Goal: Task Accomplishment & Management: Manage account settings

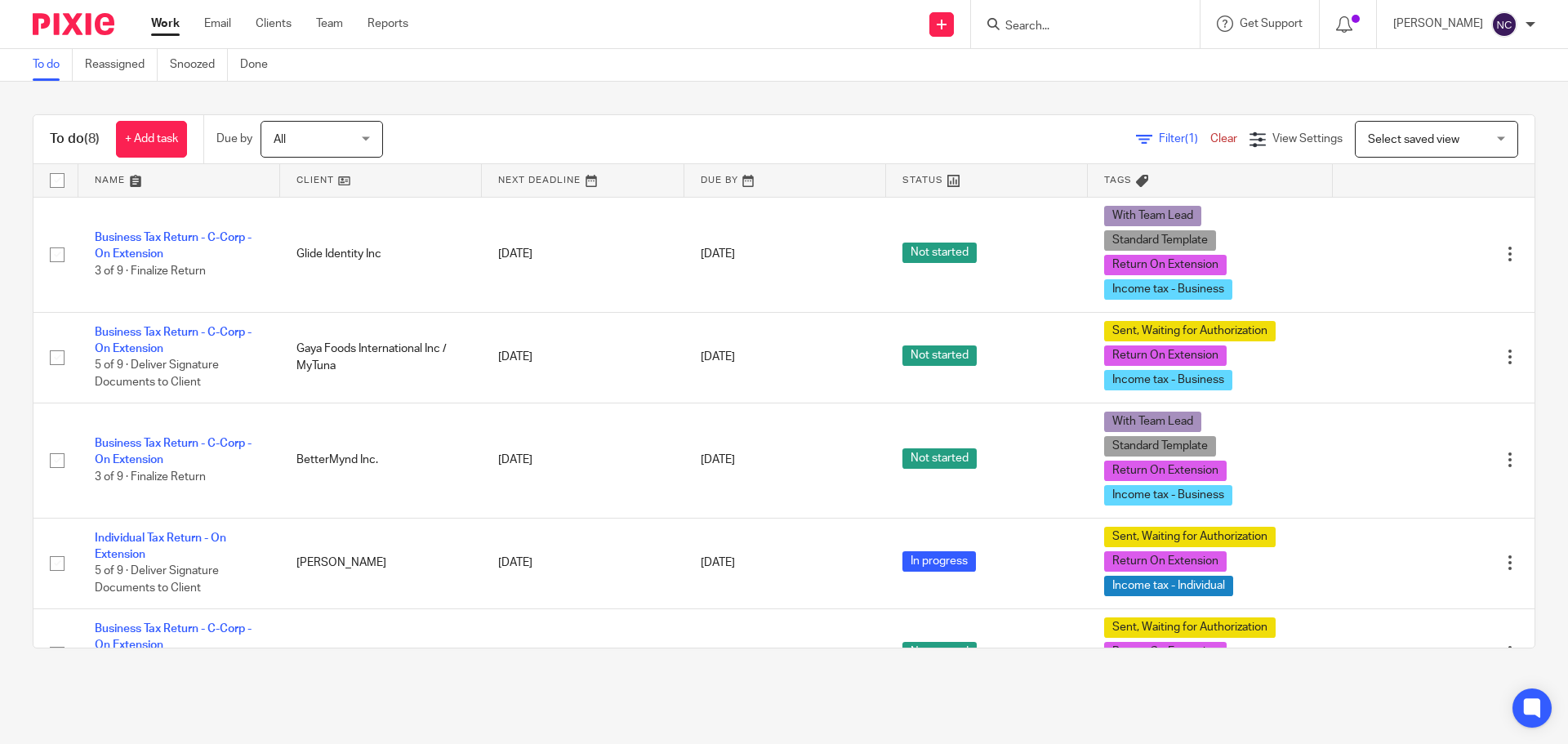
click at [1151, 26] on input "Search" at bounding box center [1076, 27] width 147 height 15
click at [1056, 29] on input "Search" at bounding box center [1076, 27] width 147 height 15
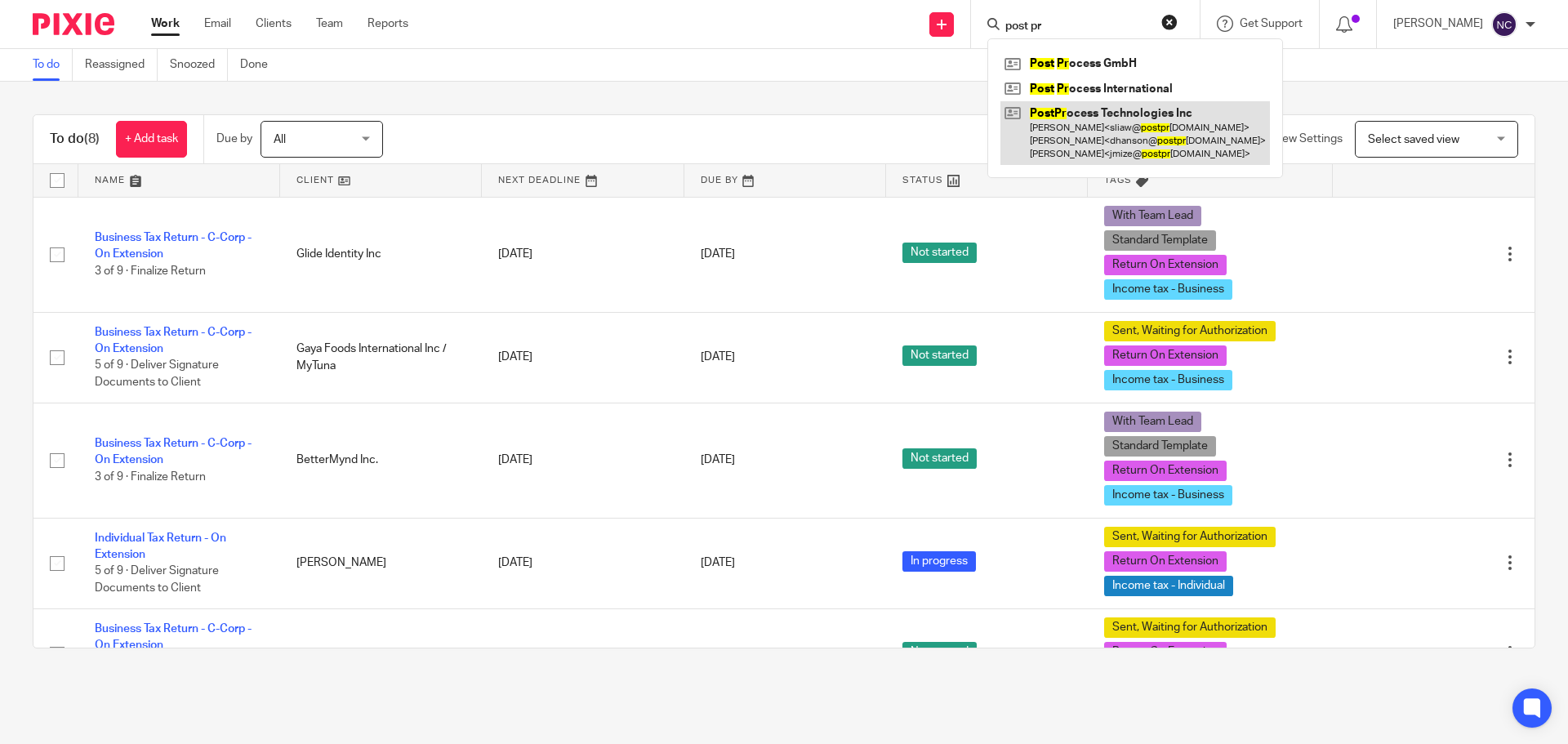
type input "post pr"
click at [1158, 114] on link at bounding box center [1135, 134] width 270 height 65
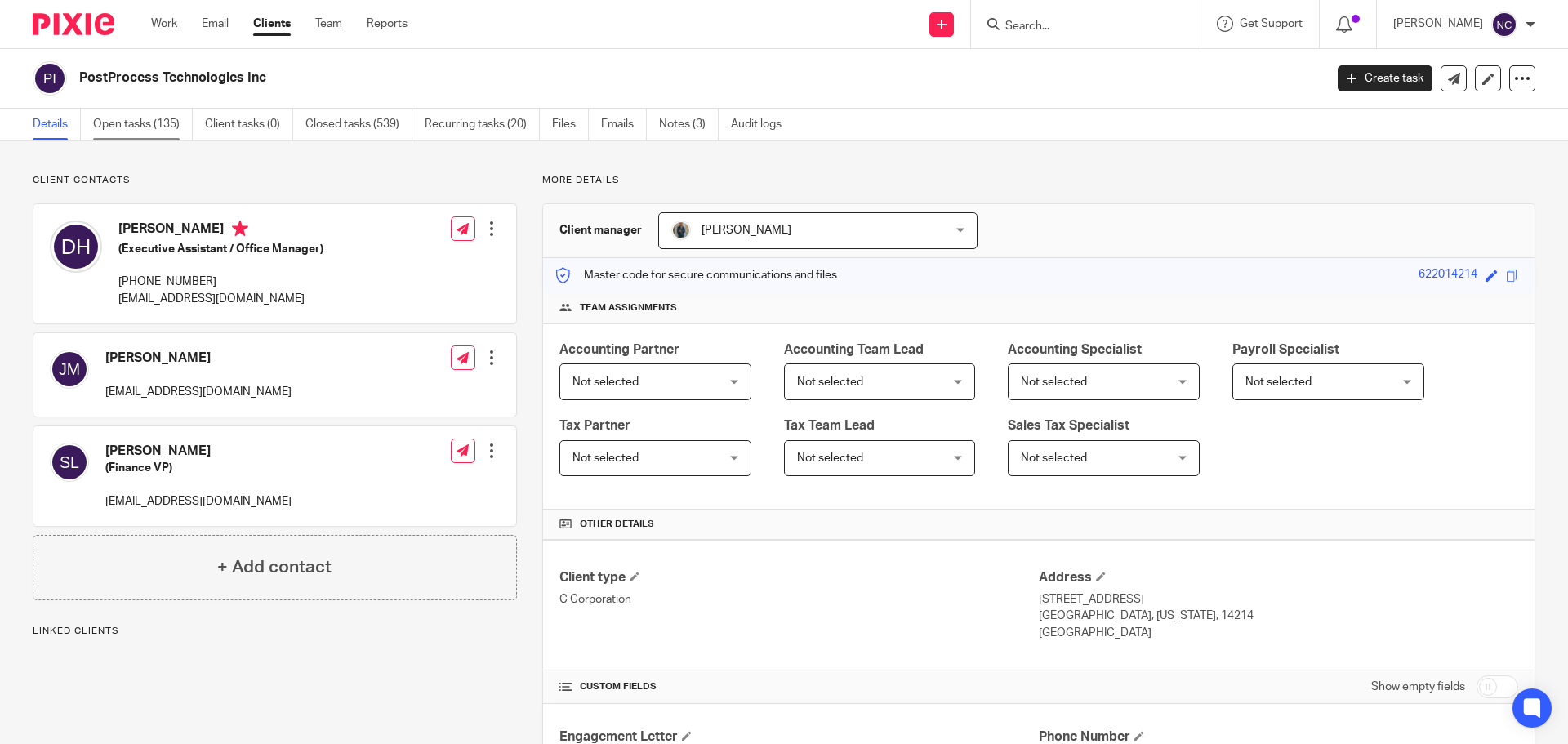
click at [121, 129] on link "Open tasks (135)" at bounding box center [143, 125] width 100 height 32
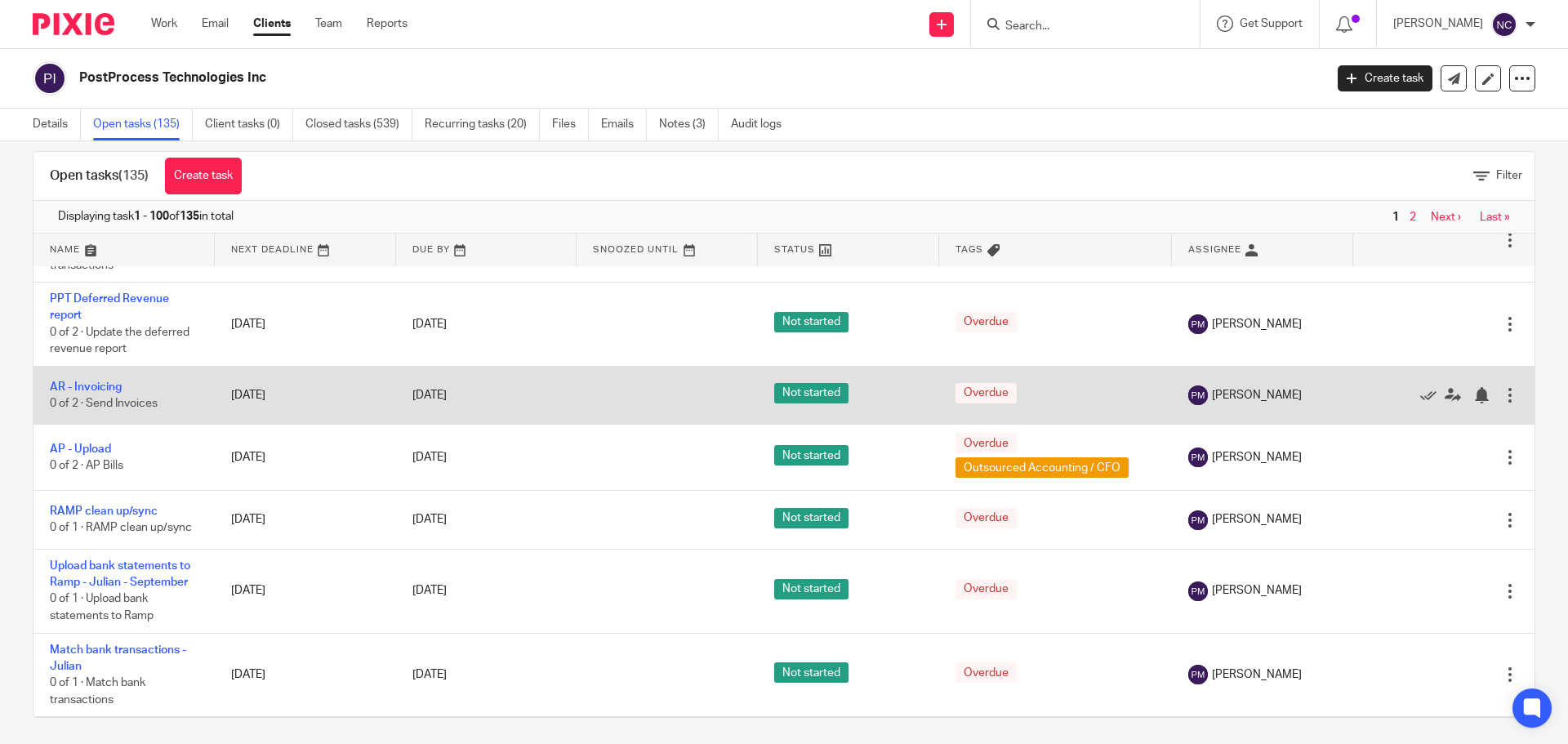
scroll to position [29, 0]
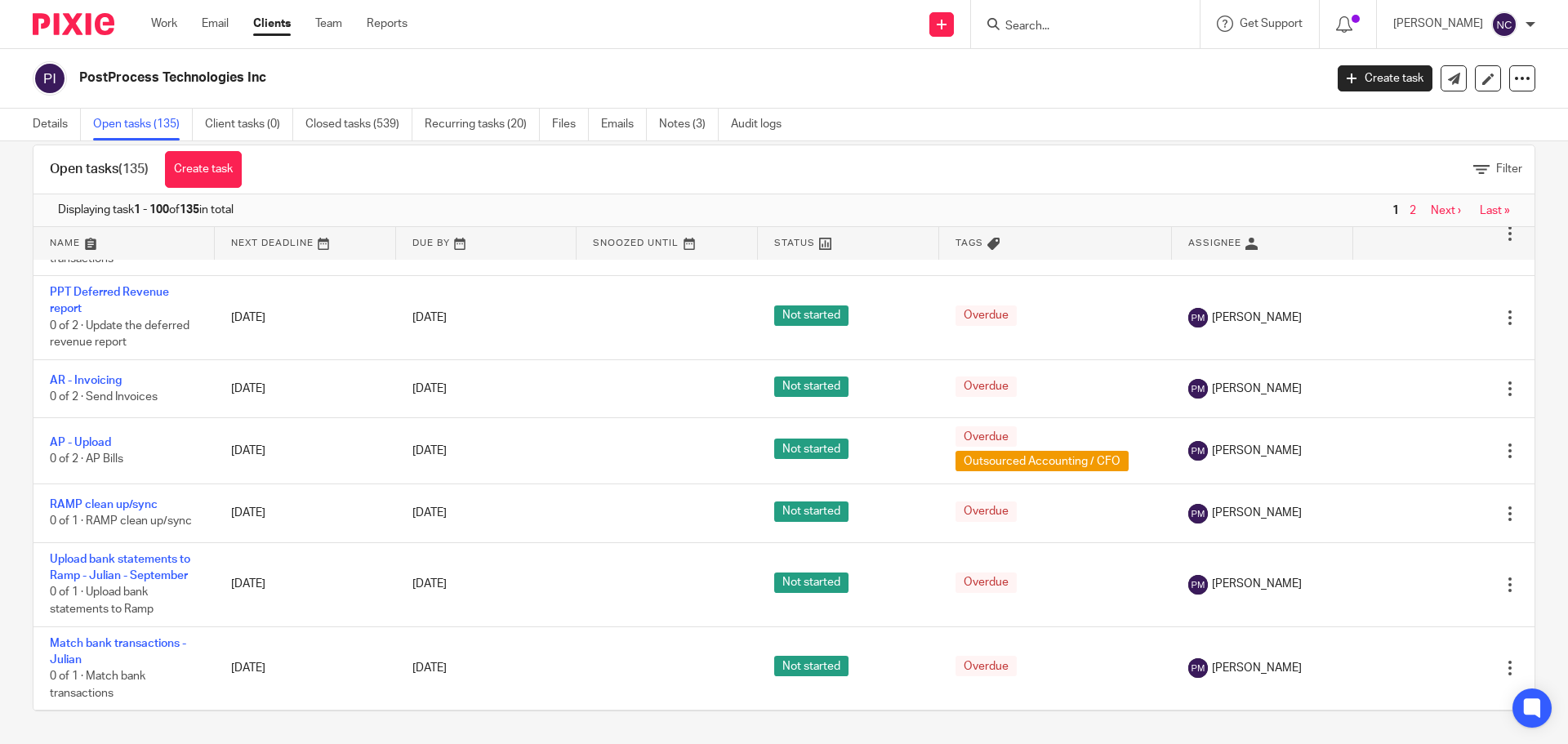
click at [1430, 722] on link "Next ›" at bounding box center [1445, 728] width 30 height 11
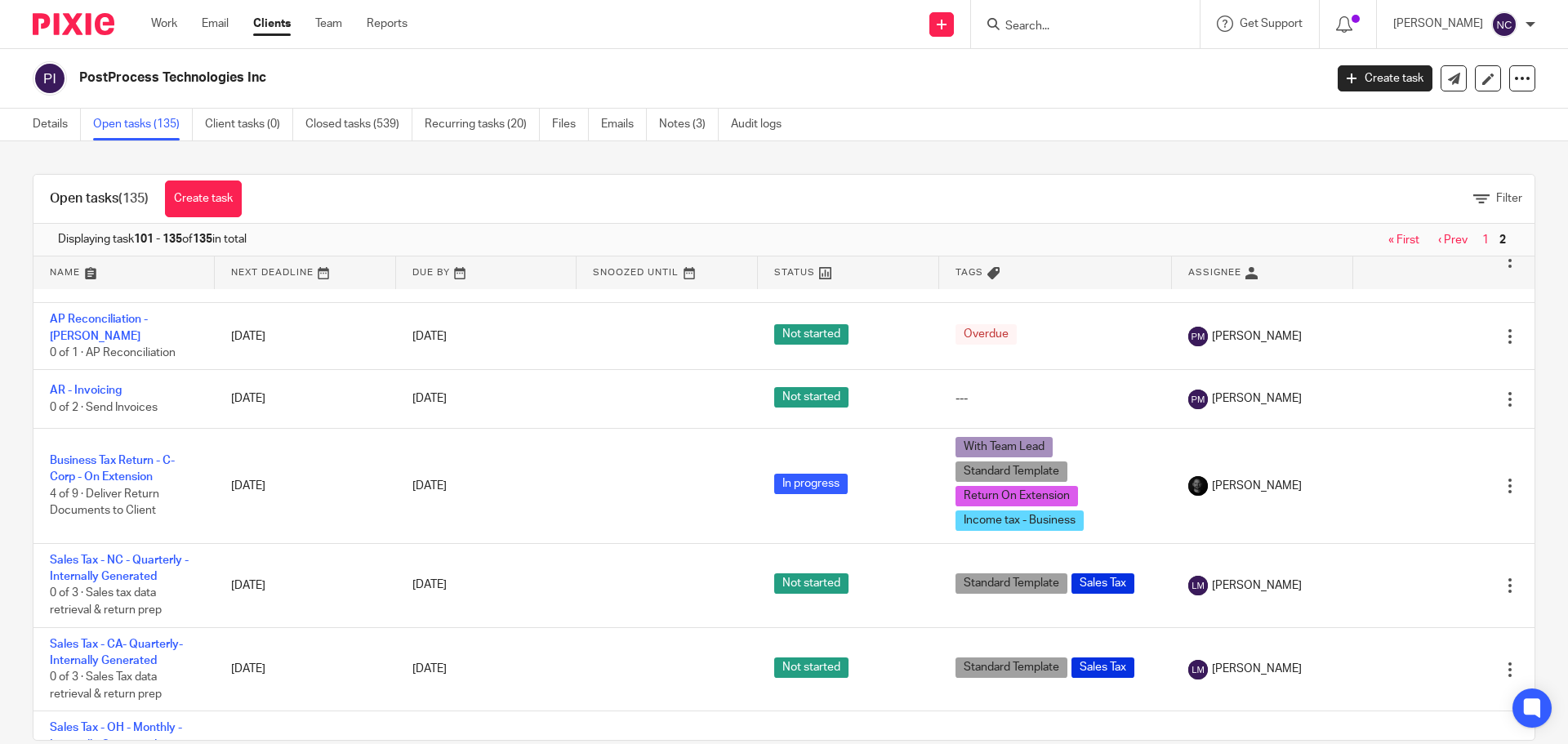
scroll to position [2116, 0]
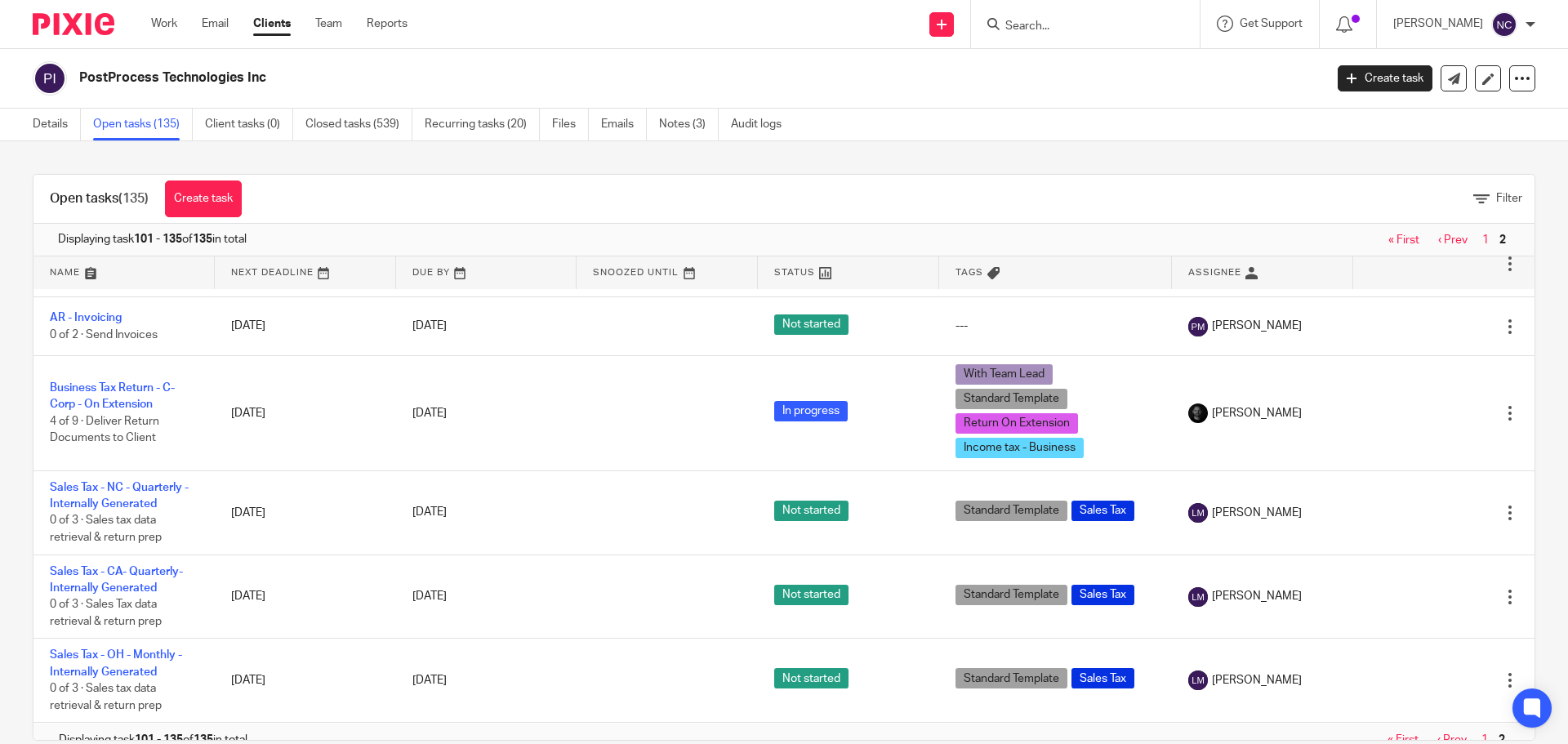
click at [61, 19] on img at bounding box center [74, 24] width 82 height 22
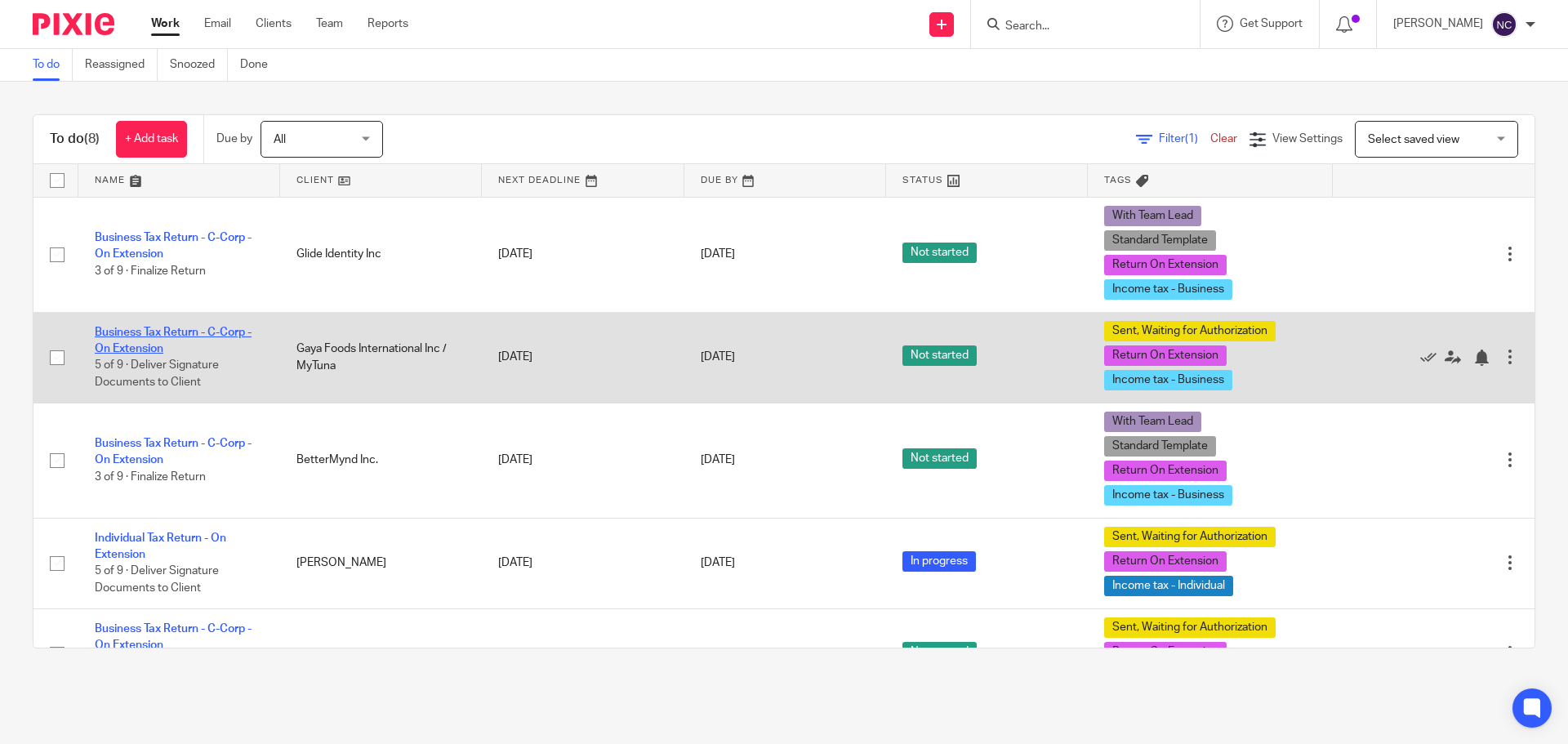
click at [139, 327] on link "Business Tax Return - C-Corp - On Extension" at bounding box center [173, 341] width 156 height 28
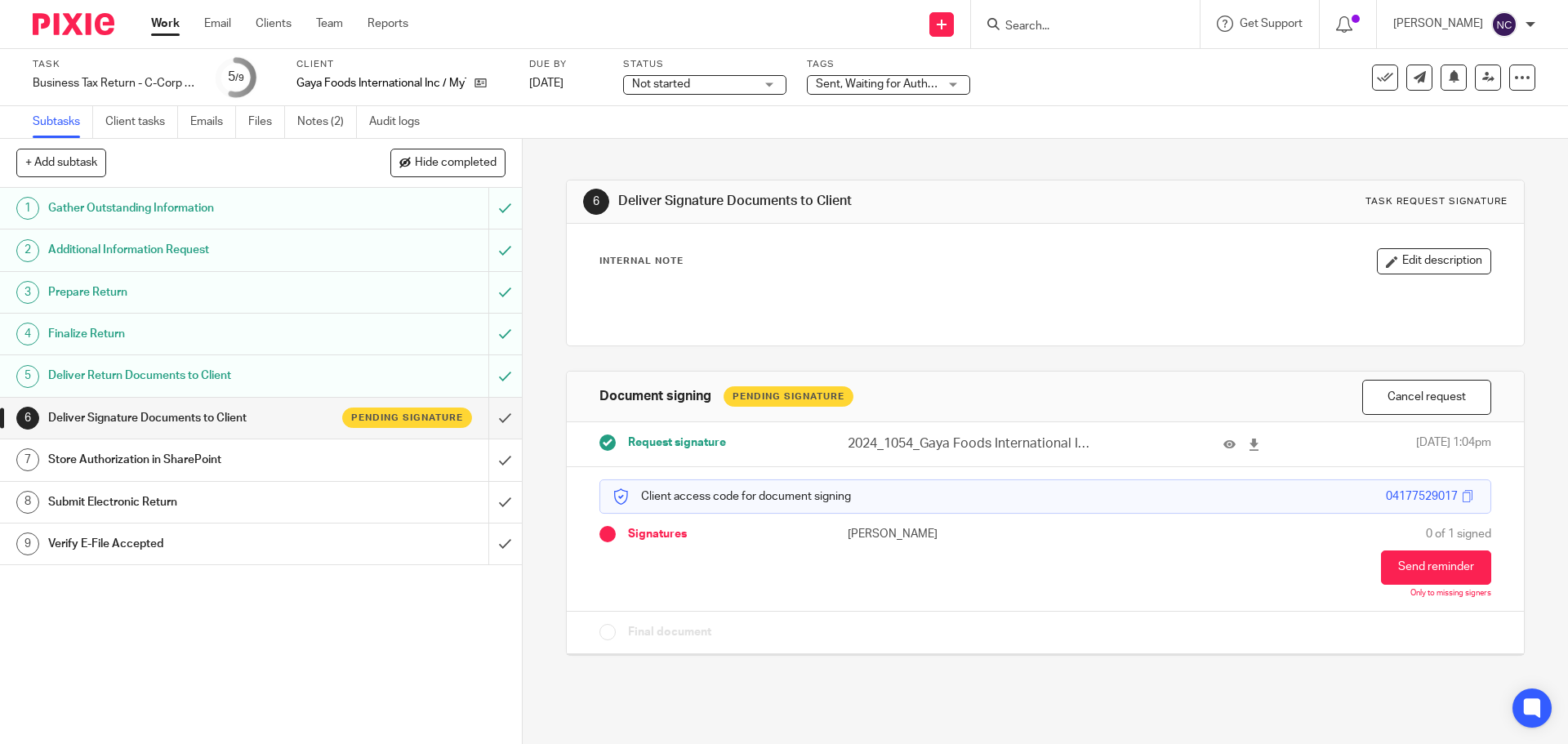
click at [983, 666] on div "6 Deliver Signature Documents to Client Task request signature Internal Note Ed…" at bounding box center [1045, 406] width 958 height 533
click at [78, 25] on img at bounding box center [74, 24] width 82 height 22
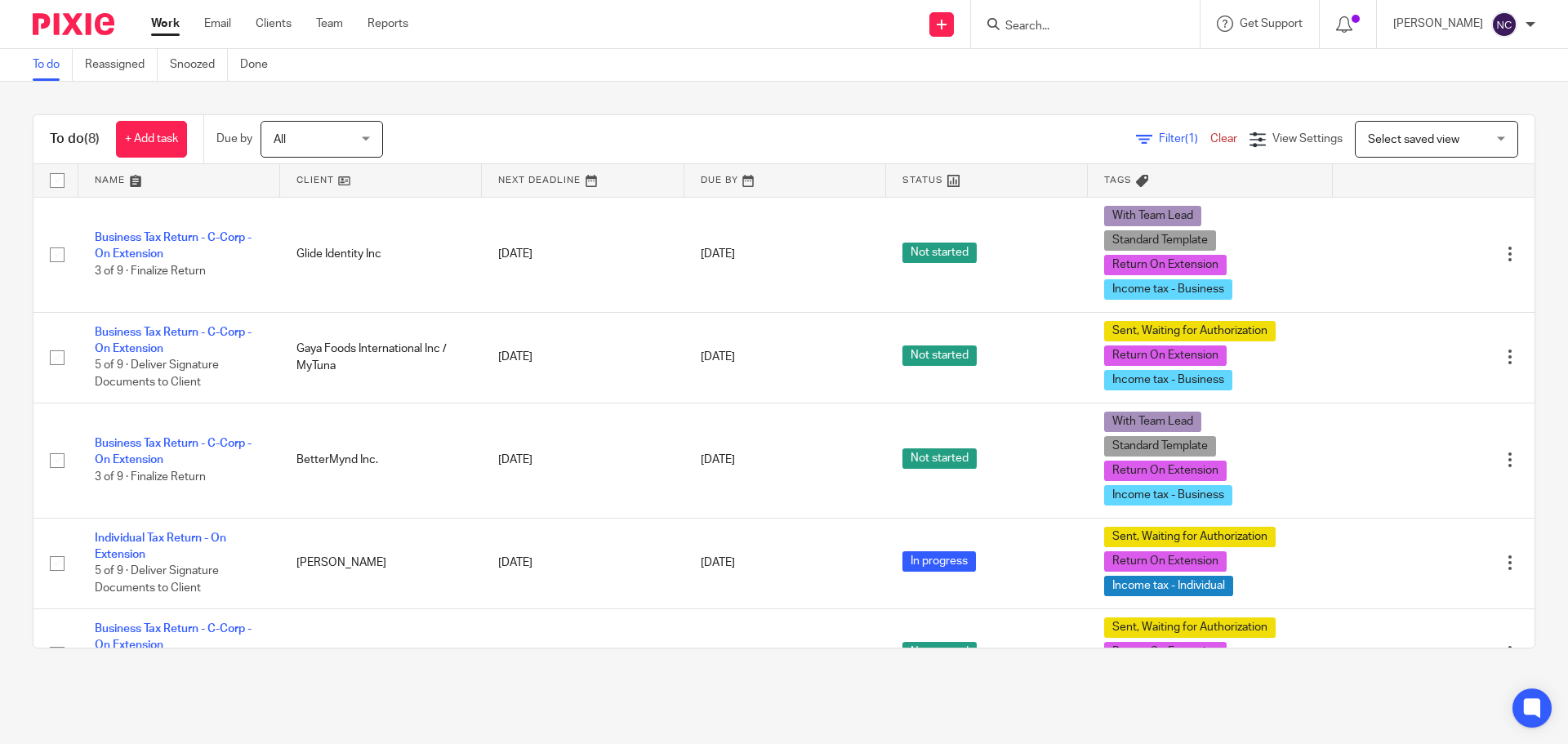
click at [397, 178] on link at bounding box center [381, 180] width 202 height 33
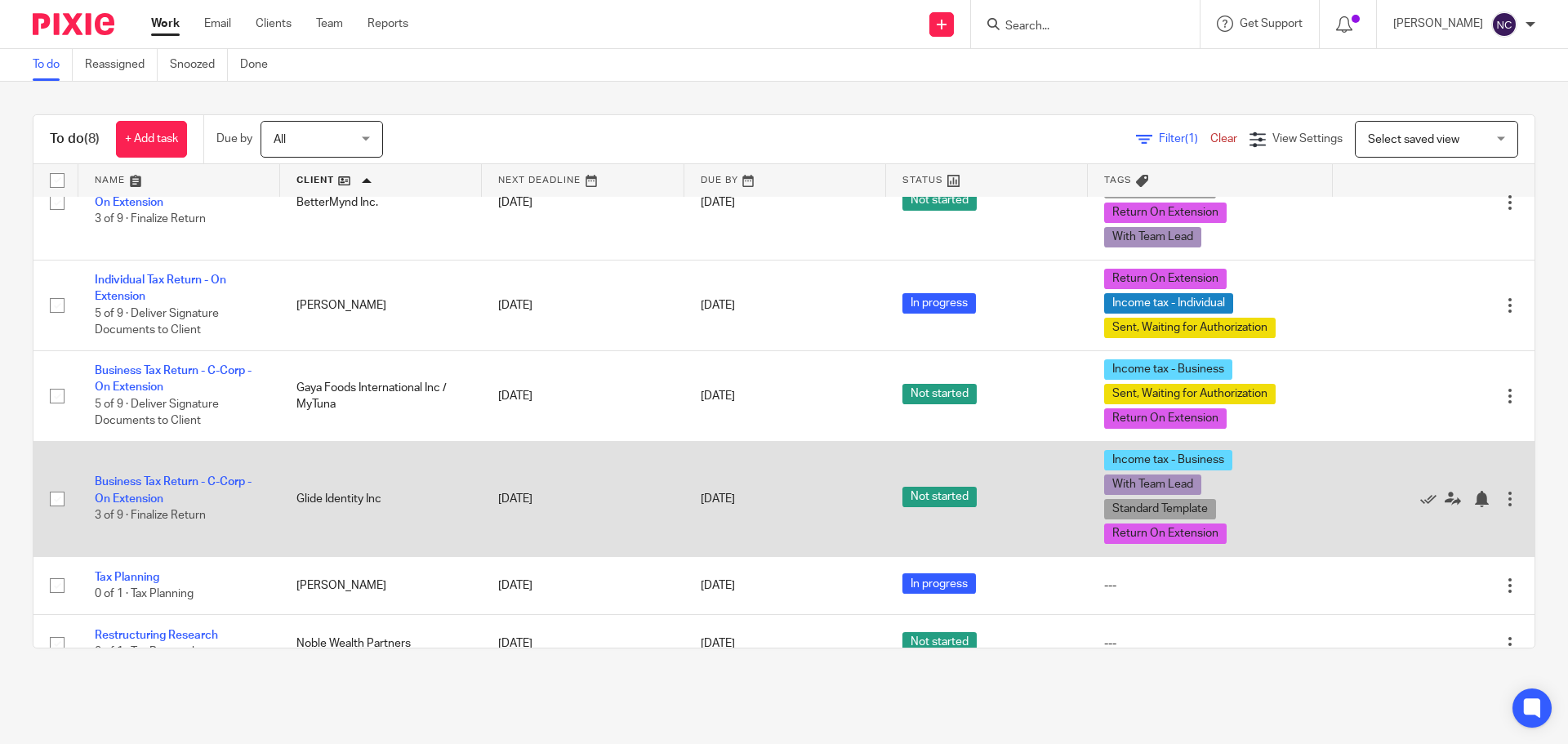
scroll to position [235, 0]
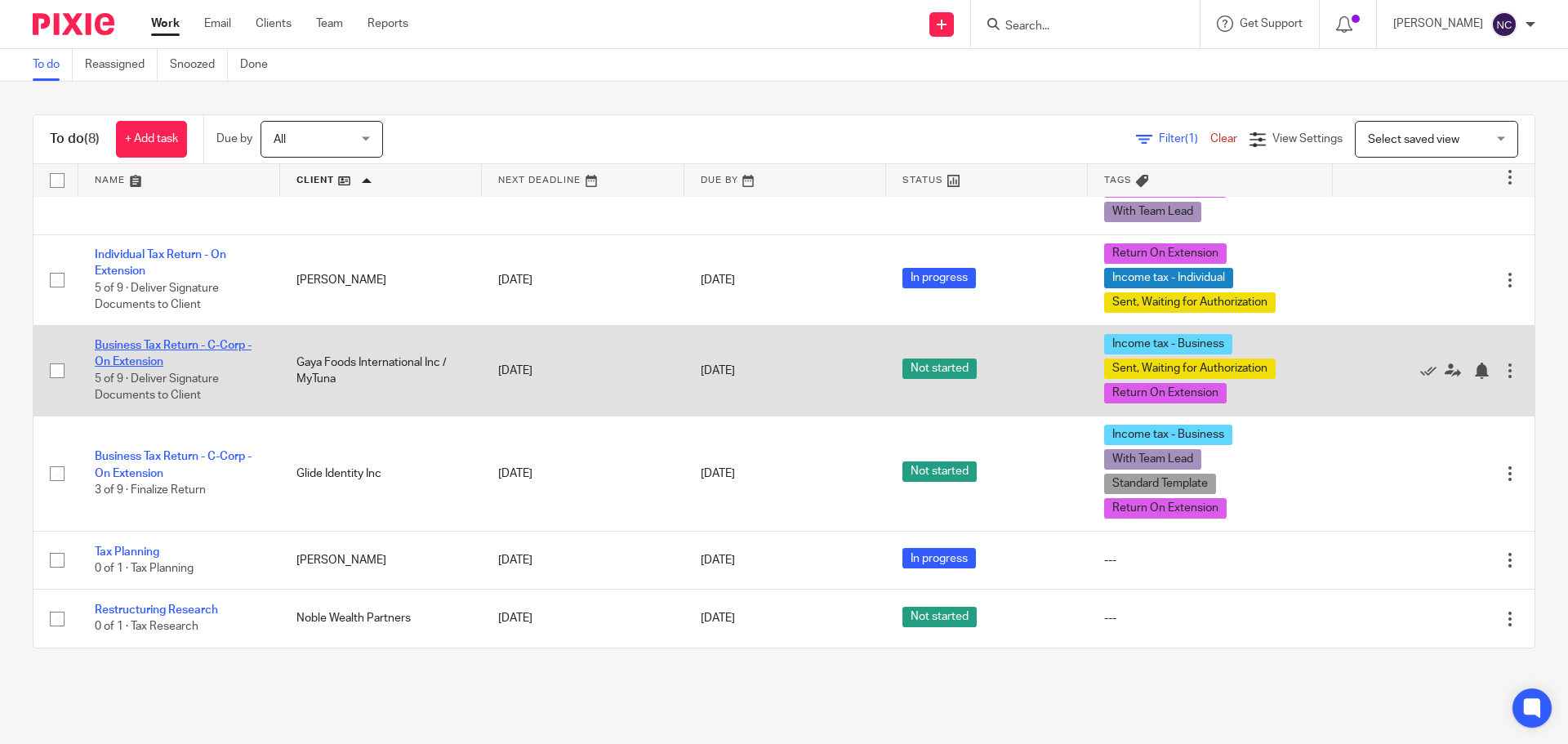
click at [189, 351] on link "Business Tax Return - C-Corp - On Extension" at bounding box center [173, 354] width 156 height 28
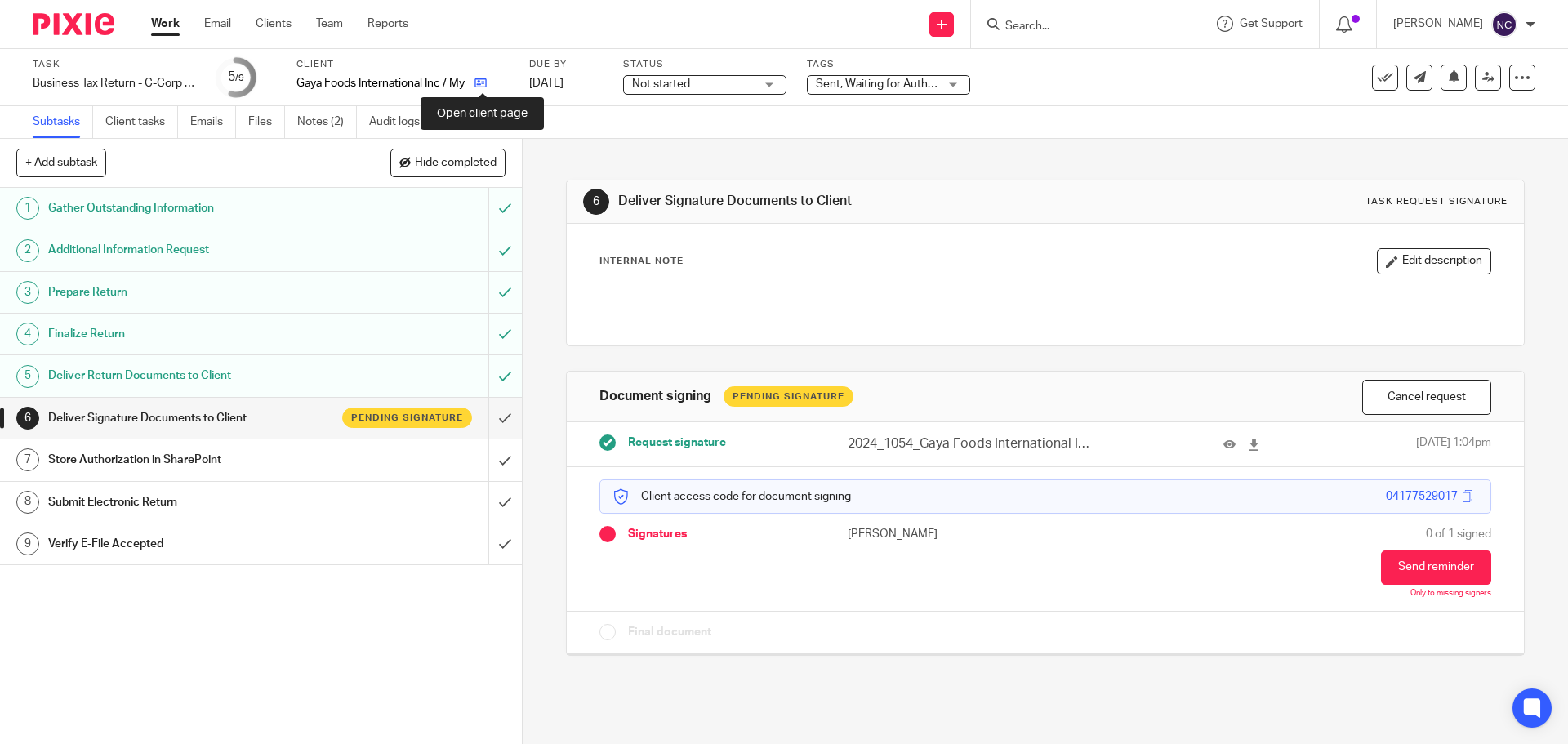
click at [482, 84] on icon at bounding box center [480, 83] width 12 height 12
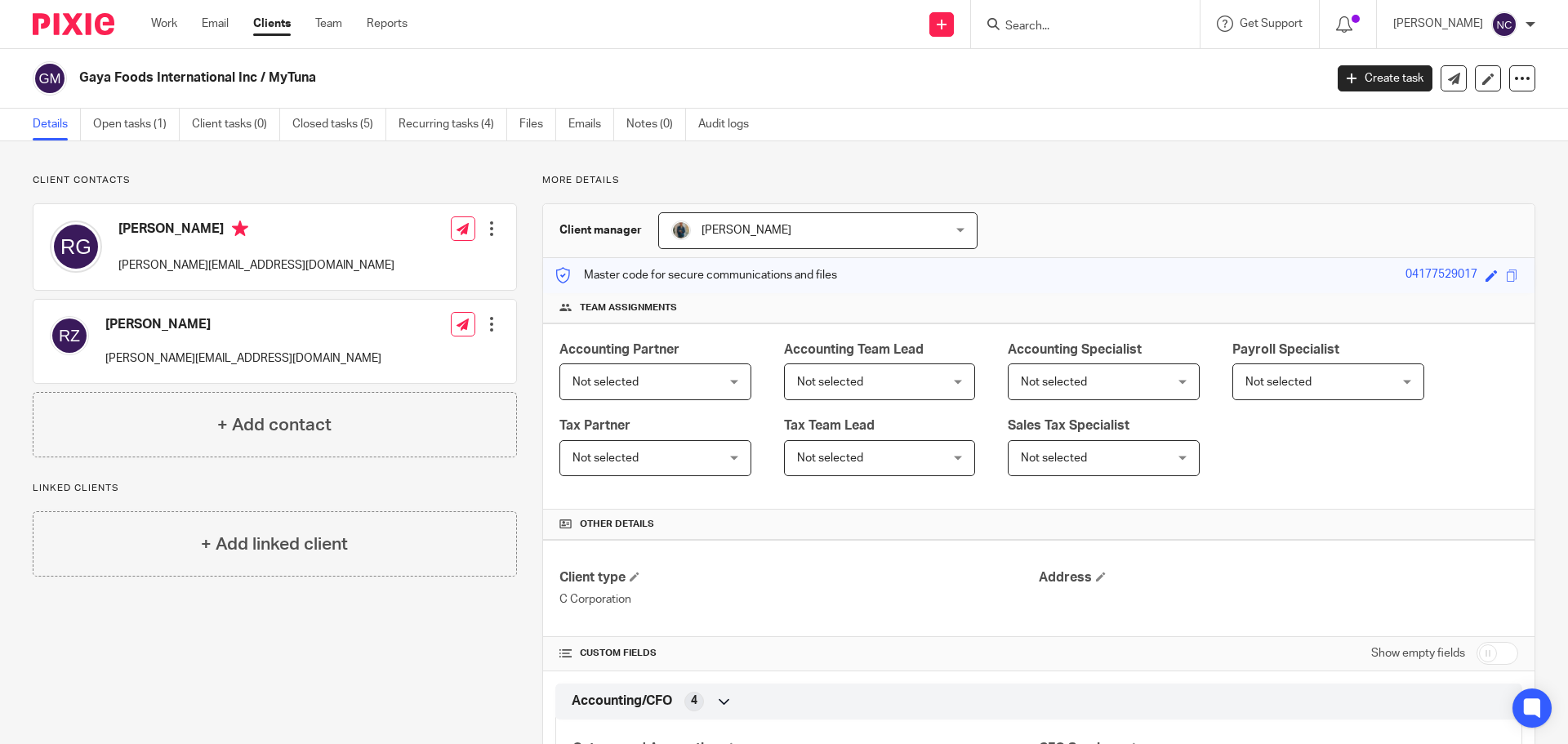
click at [84, 10] on div at bounding box center [67, 24] width 135 height 48
click at [66, 29] on img at bounding box center [74, 24] width 82 height 22
